Goal: Task Accomplishment & Management: Manage account settings

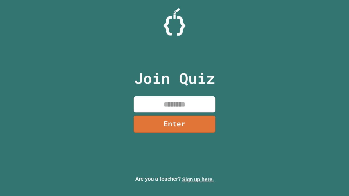
click at [198, 180] on link "Sign up here." at bounding box center [198, 179] width 32 height 7
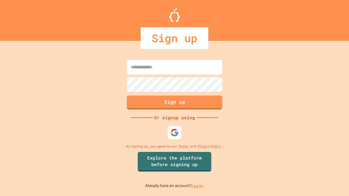
click at [198, 186] on link "Log in." at bounding box center [197, 186] width 13 height 6
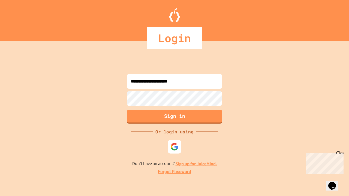
type input "**********"
